Goal: Task Accomplishment & Management: Manage account settings

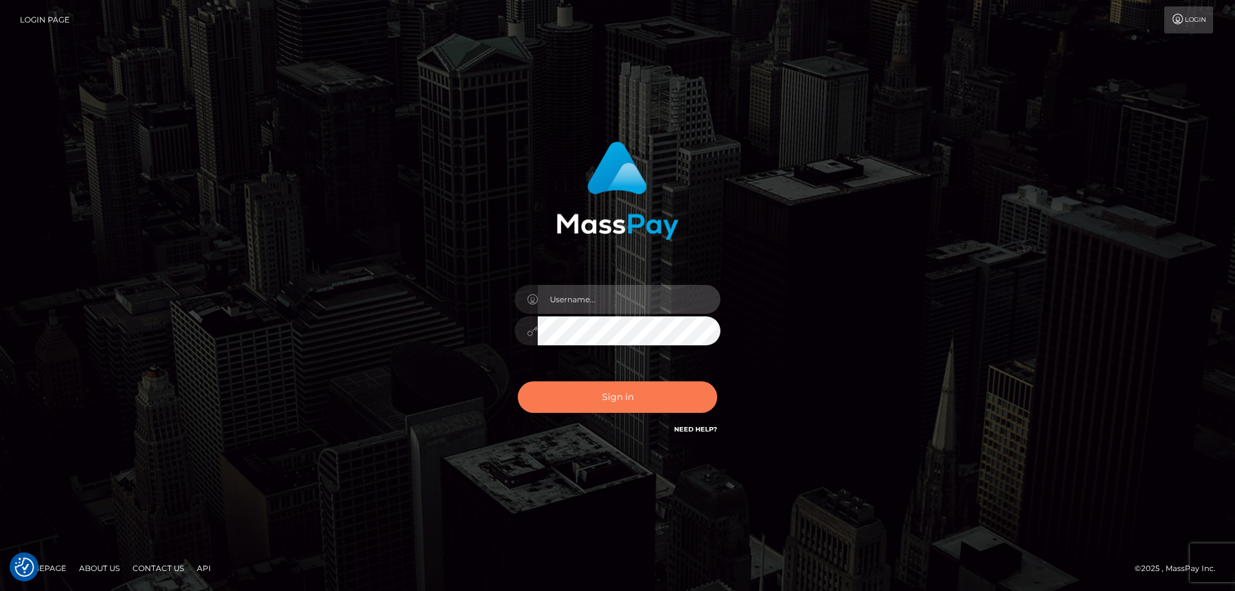
type input "Queen.megabonanza"
click at [590, 393] on button "Sign in" at bounding box center [617, 397] width 199 height 32
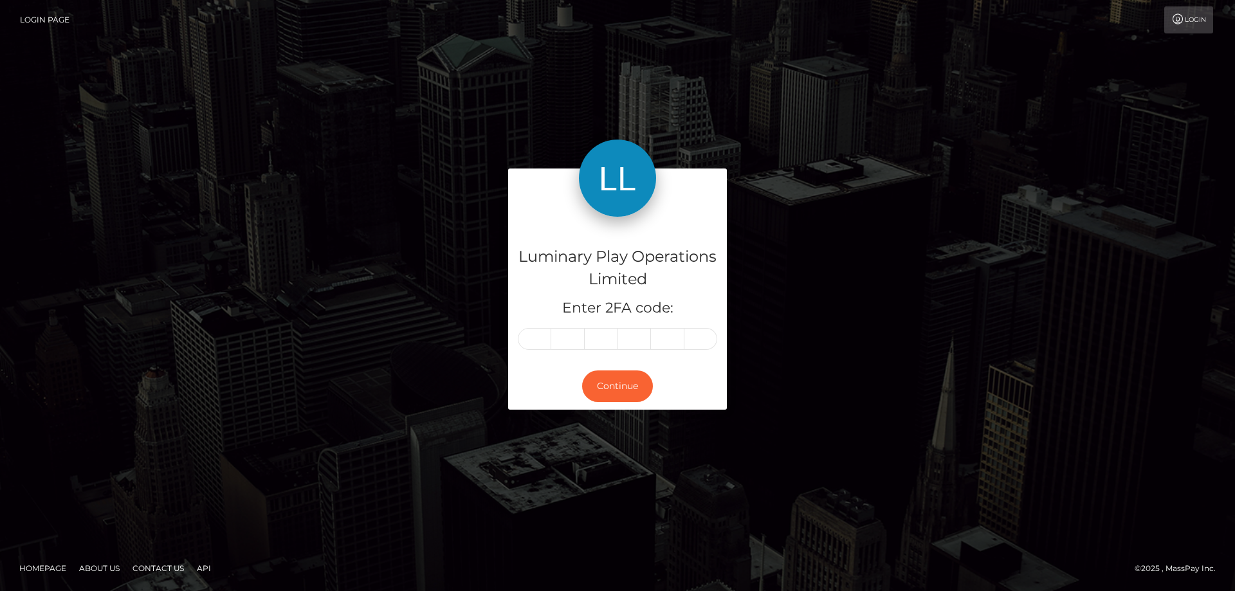
click at [539, 338] on input "text" at bounding box center [534, 339] width 33 height 22
type input "5"
type input "9"
type input "7"
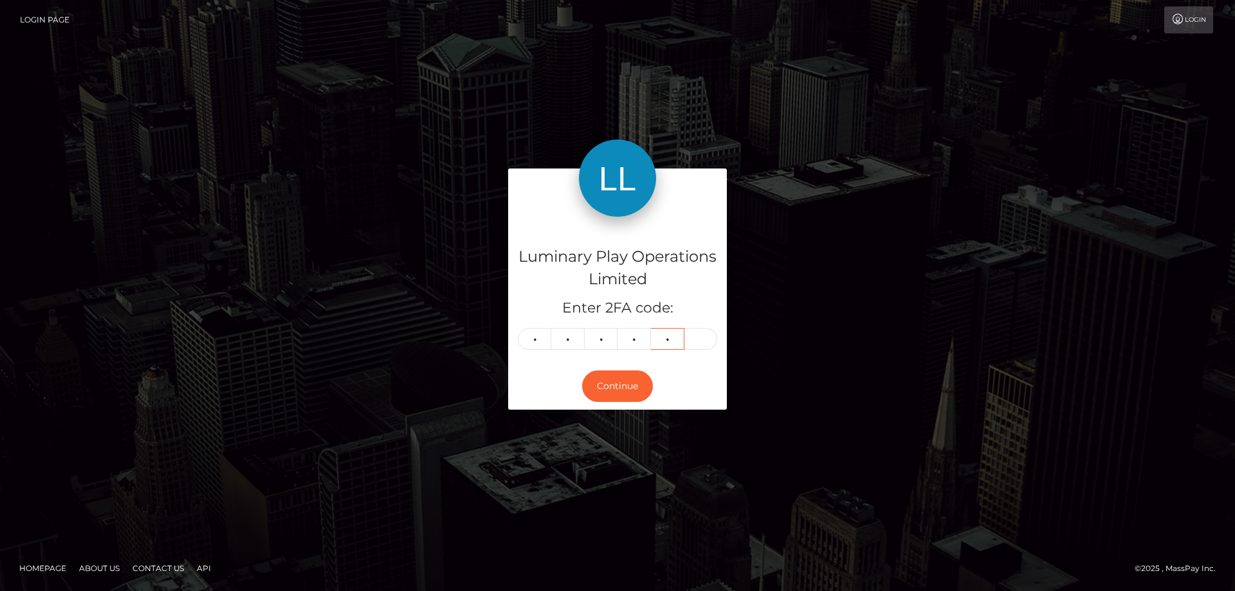
type input "9"
type input "5"
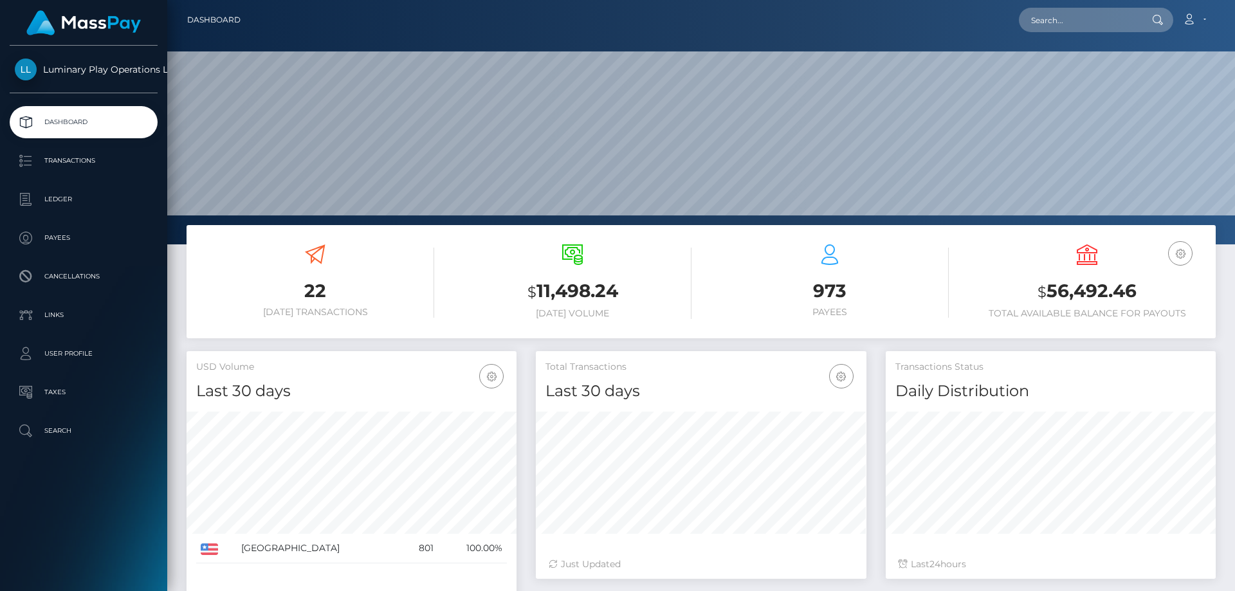
scroll to position [228, 330]
drag, startPoint x: 1157, startPoint y: 292, endPoint x: 1051, endPoint y: 287, distance: 105.5
click at [1051, 287] on h3 "$ 56,492.46" at bounding box center [1087, 291] width 238 height 26
copy h3 "56,492.46"
